Goal: Information Seeking & Learning: Understand process/instructions

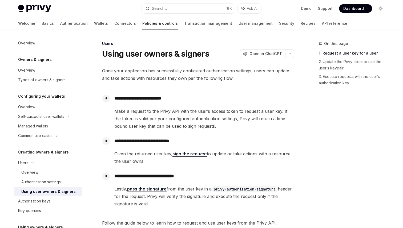
scroll to position [160, 0]
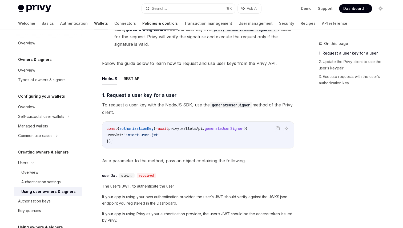
click at [94, 28] on link "Wallets" at bounding box center [101, 23] width 14 height 13
type textarea "*"
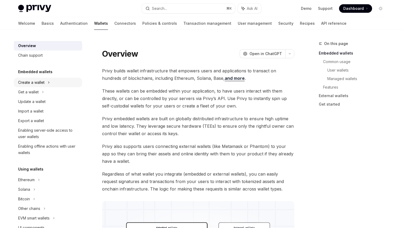
click at [37, 84] on div "Create a wallet" at bounding box center [31, 82] width 26 height 6
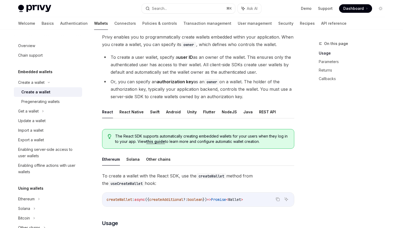
scroll to position [39, 0]
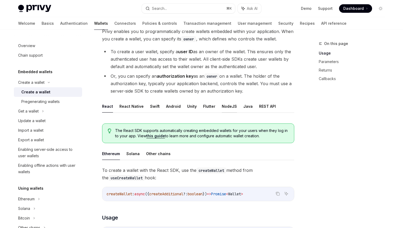
click at [223, 108] on button "NodeJS" at bounding box center [229, 106] width 15 height 13
type textarea "*"
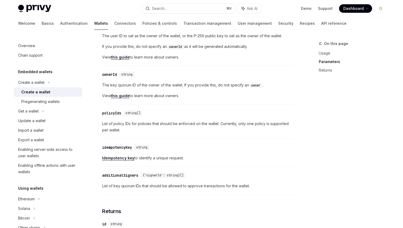
scroll to position [325, 0]
